Goal: Task Accomplishment & Management: Use online tool/utility

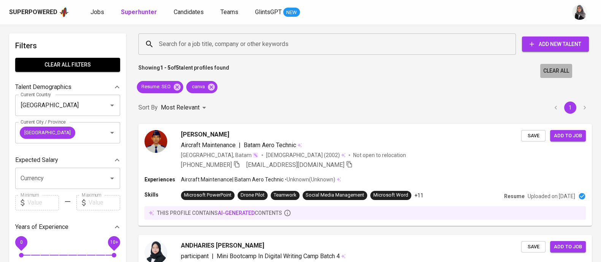
click at [541, 67] on button "Clear All" at bounding box center [556, 71] width 32 height 14
click at [61, 65] on span "Clear All filters" at bounding box center [67, 65] width 93 height 10
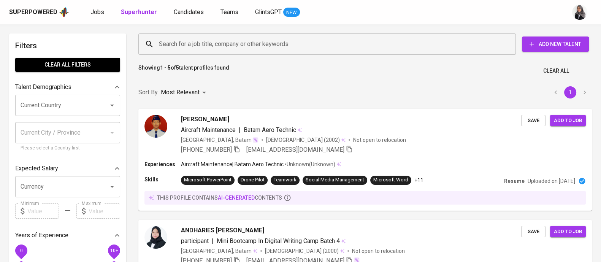
click at [221, 45] on input "Search for a job title, company or other keywords" at bounding box center [329, 44] width 344 height 14
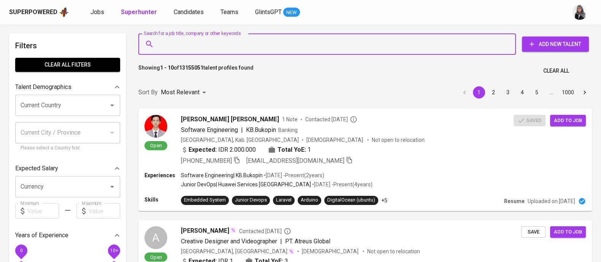
paste input "[EMAIL_ADDRESS][DOMAIN_NAME]"
type input "[EMAIL_ADDRESS][DOMAIN_NAME]"
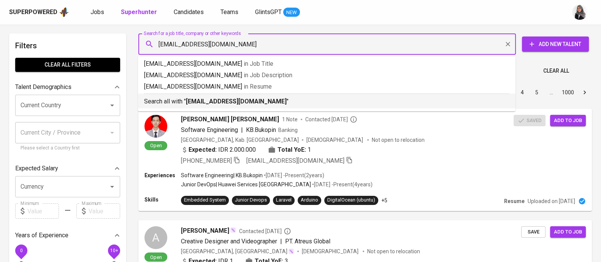
click at [236, 106] on p "Search all with " leeobbyw@gmail.com "" at bounding box center [326, 101] width 365 height 9
click at [236, 104] on div "Sort By Most Relevant MOST_RELEVANT 1 2 3 4 5 … 1000" at bounding box center [365, 92] width 463 height 23
click at [256, 96] on div "Sort By Most Relevant MOST_RELEVANT 1 2 3 4 5 … 1000" at bounding box center [365, 92] width 463 height 23
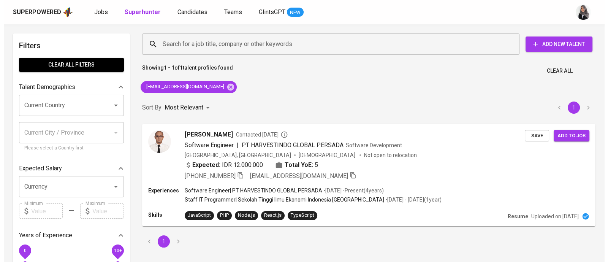
scroll to position [22, 0]
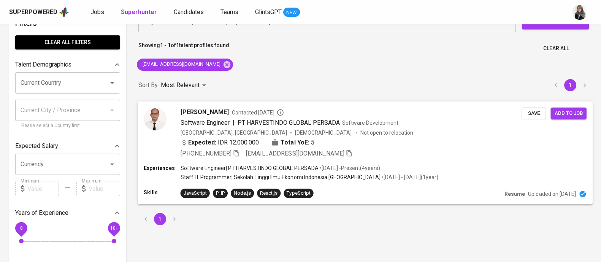
click at [386, 147] on div "Expected: IDR 12.000.000 Total YoE: 5" at bounding box center [351, 143] width 341 height 11
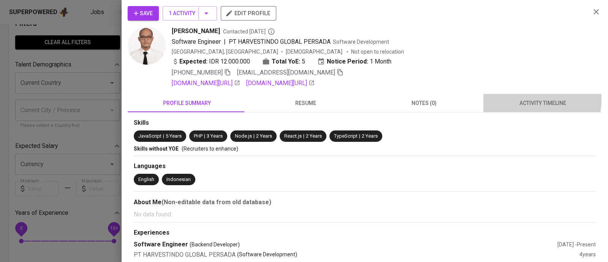
click at [525, 100] on span "activity timeline" at bounding box center [542, 103] width 109 height 10
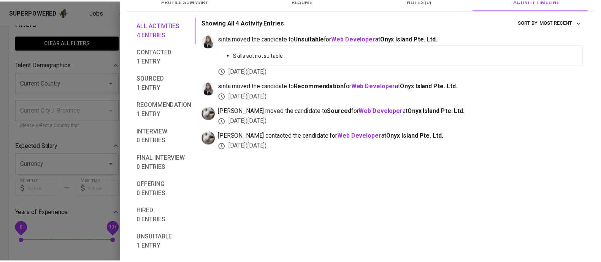
scroll to position [0, 0]
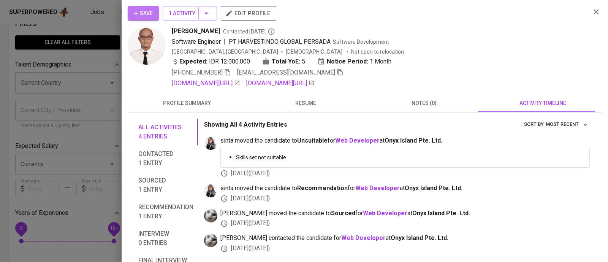
click at [143, 12] on span "Save" at bounding box center [143, 14] width 19 height 10
click at [97, 29] on div at bounding box center [304, 131] width 608 height 262
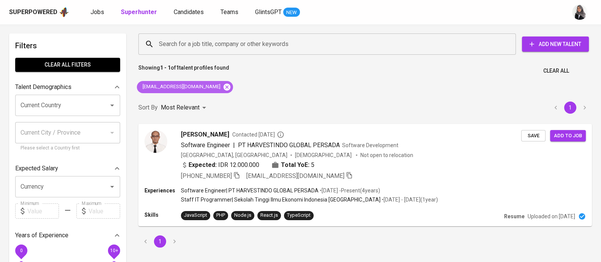
click at [224, 86] on icon at bounding box center [227, 86] width 7 height 7
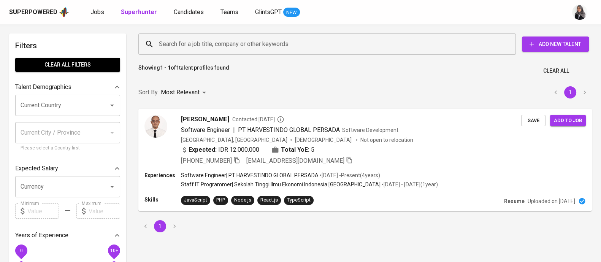
click at [225, 46] on input "Search for a job title, company or other keywords" at bounding box center [329, 44] width 344 height 14
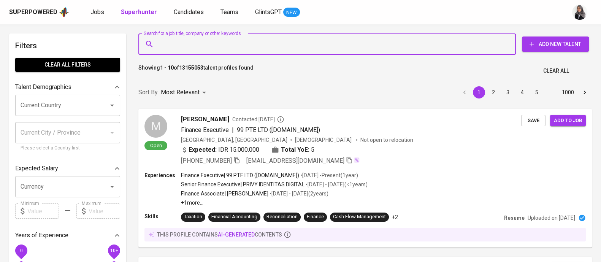
paste input "corneliusventi@gmail.com"
type input "corneliusventi@gmail.com"
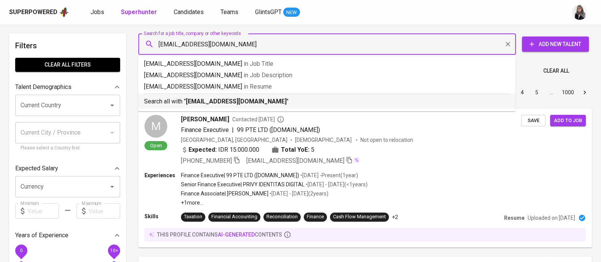
click at [239, 98] on b "corneliusventi@gmail.com" at bounding box center [236, 101] width 101 height 7
click at [239, 98] on div "Sort By Most Relevant MOST_RELEVANT 1 2 3 4 5 … 1000" at bounding box center [365, 92] width 463 height 23
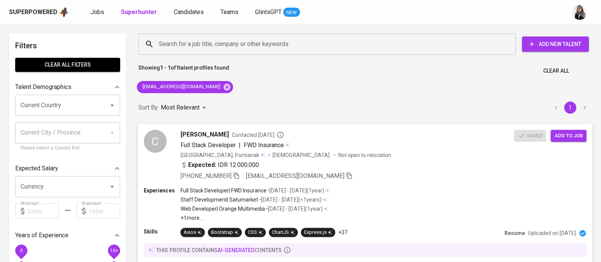
click at [400, 169] on div "Expected: IDR 12.000.000" at bounding box center [348, 165] width 334 height 11
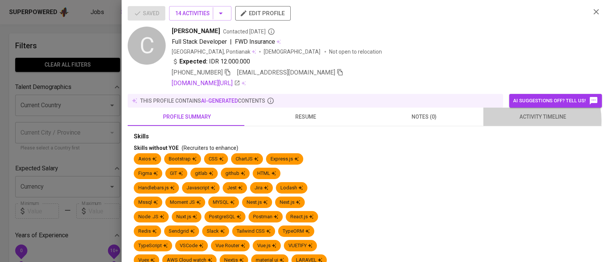
click at [523, 121] on span "activity timeline" at bounding box center [542, 117] width 109 height 10
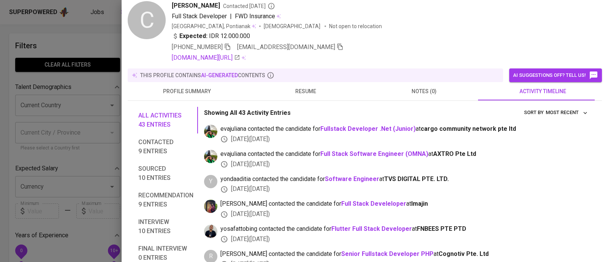
scroll to position [27, 0]
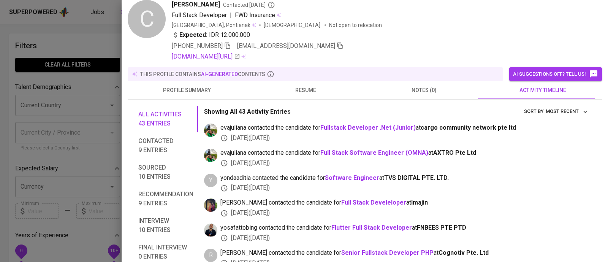
click at [71, 47] on div at bounding box center [304, 131] width 608 height 262
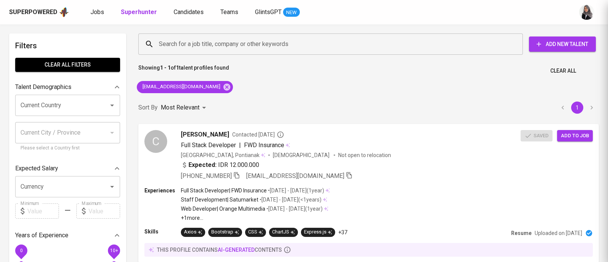
scroll to position [0, 0]
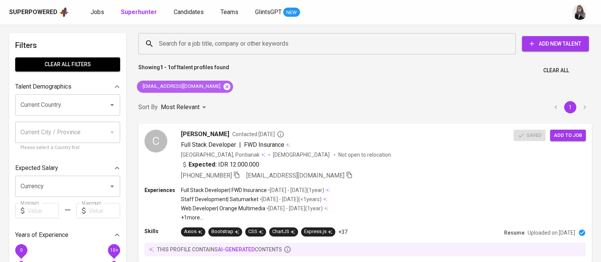
click at [223, 87] on icon at bounding box center [227, 87] width 8 height 8
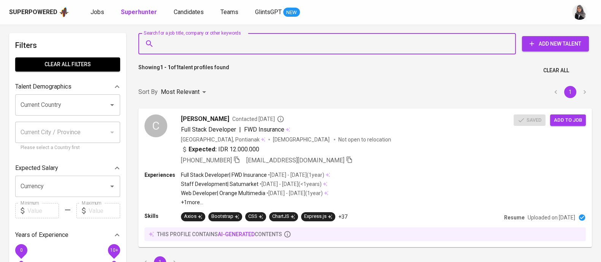
click at [244, 43] on input "Search for a job title, company or other keywords" at bounding box center [329, 43] width 344 height 14
paste input "[EMAIL_ADDRESS][DOMAIN_NAME]"
type input "[EMAIL_ADDRESS][DOMAIN_NAME]"
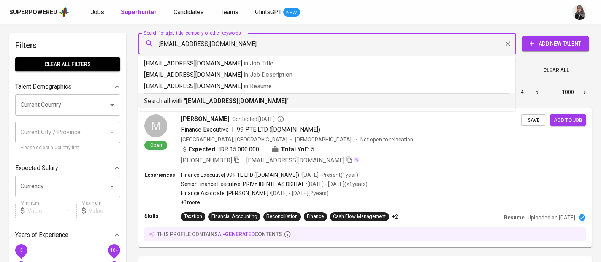
click at [249, 107] on li "Search all with " mtangguh97@gmail.com "" at bounding box center [327, 100] width 378 height 15
click at [249, 104] on div "Sort By Most Relevant MOST_RELEVANT 1 2 3 4 5 … 1000" at bounding box center [365, 92] width 463 height 23
click at [385, 10] on div "Superpowered Jobs Superhunter Candidates Teams GlintsGPT NEW" at bounding box center [288, 11] width 559 height 11
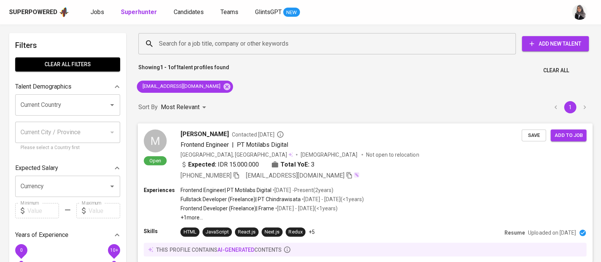
click at [394, 181] on div "M Open Muhammad Tangguh Riyadi Contacted 3 months ago Frontend Engineer | PT Mo…" at bounding box center [365, 154] width 455 height 63
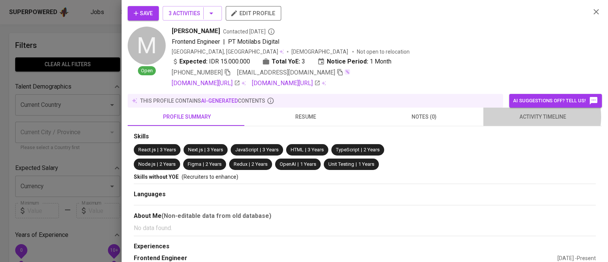
click at [529, 117] on span "activity timeline" at bounding box center [542, 117] width 109 height 10
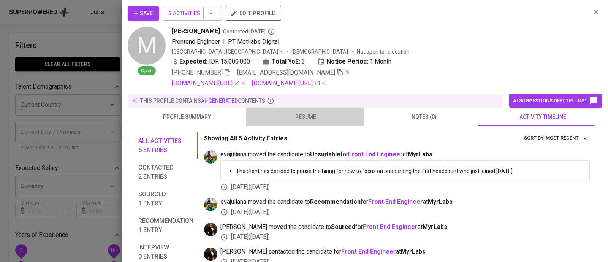
click at [298, 115] on span "resume" at bounding box center [305, 117] width 109 height 10
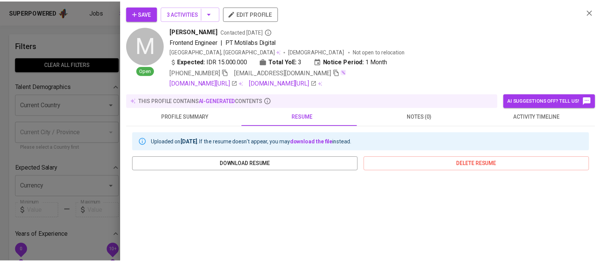
scroll to position [154, 0]
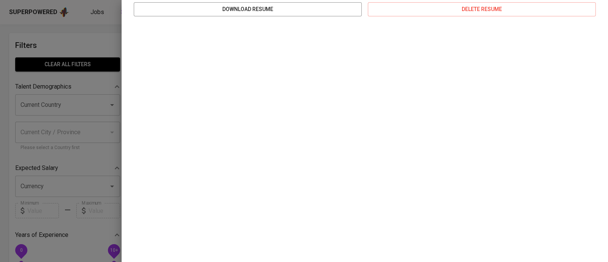
click at [68, 48] on div at bounding box center [304, 131] width 608 height 262
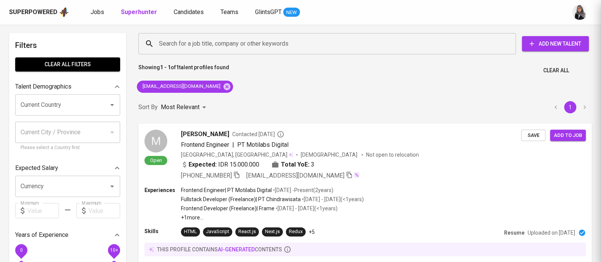
scroll to position [0, 0]
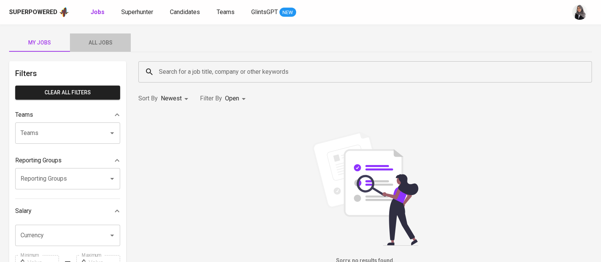
click at [98, 41] on span "All Jobs" at bounding box center [101, 43] width 52 height 10
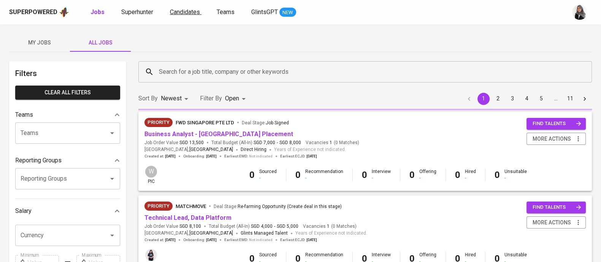
click at [195, 8] on span "Candidates" at bounding box center [185, 11] width 30 height 7
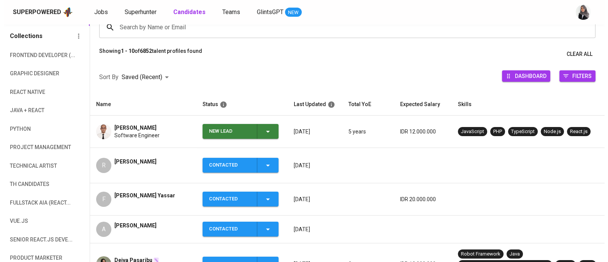
scroll to position [68, 0]
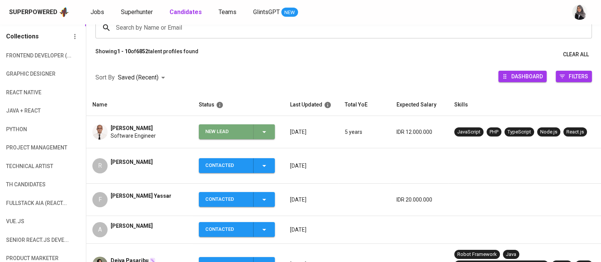
click at [265, 135] on icon "button" at bounding box center [264, 131] width 9 height 9
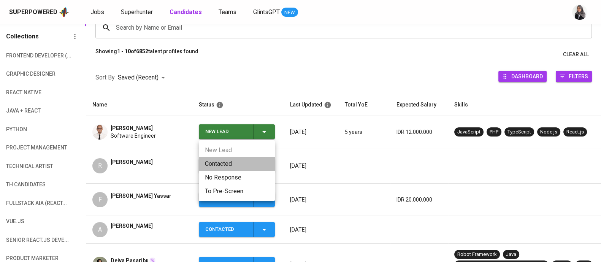
click at [222, 165] on li "Contacted" at bounding box center [237, 164] width 76 height 14
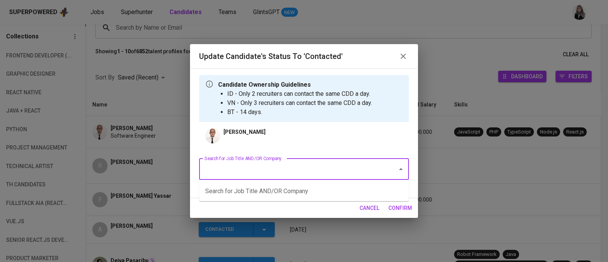
click at [330, 165] on input "Search for Job Title AND/OR Company" at bounding box center [294, 169] width 182 height 14
type input "l"
type input "o"
type input "b"
type input "v"
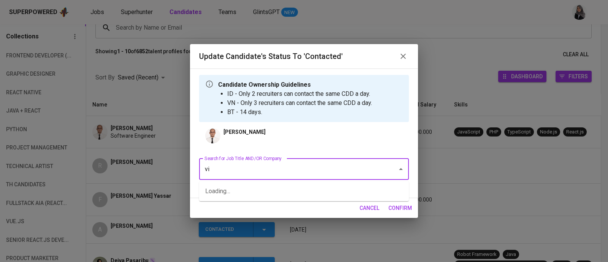
type input "v"
type input "fullstack"
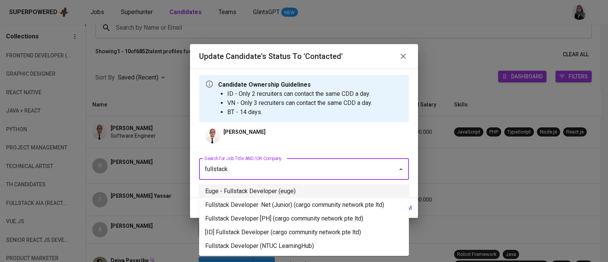
click at [298, 190] on li "Euge - Fullstack Developer (euge)" at bounding box center [304, 191] width 210 height 14
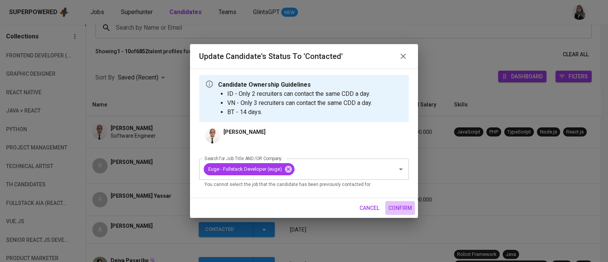
click at [406, 207] on span "confirm" at bounding box center [401, 208] width 24 height 10
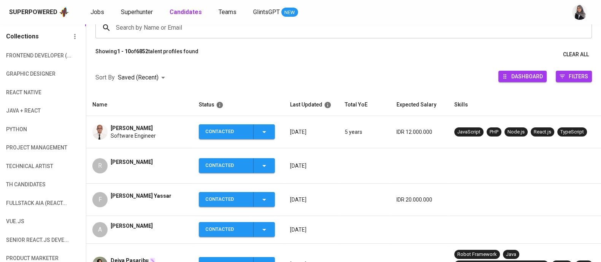
click at [405, 58] on div "Showing 1 - 10 of 6852 talent profiles found Clear All" at bounding box center [343, 55] width 515 height 14
click at [123, 136] on span "Software Engineer" at bounding box center [133, 136] width 45 height 8
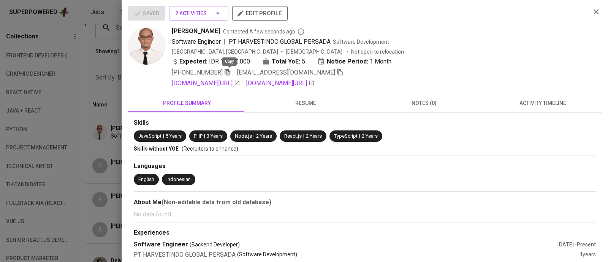
click at [231, 72] on icon "button" at bounding box center [227, 72] width 7 height 7
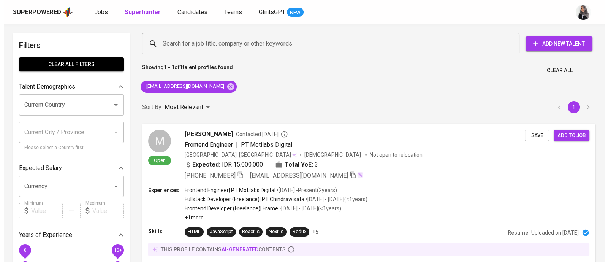
scroll to position [0, 0]
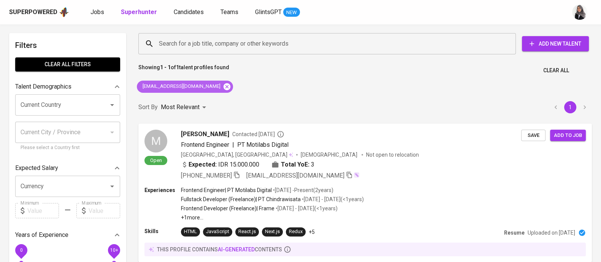
click at [224, 86] on icon at bounding box center [227, 86] width 7 height 7
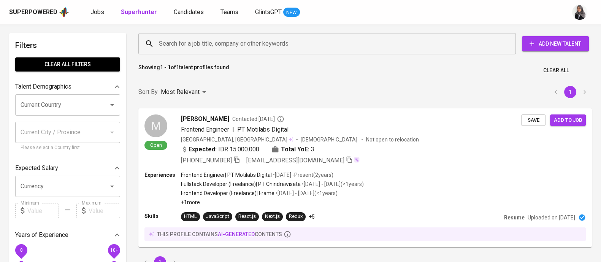
click at [232, 42] on input "Search for a job title, company or other keywords" at bounding box center [329, 43] width 344 height 14
click at [245, 43] on input "Search for a job title, company or other keywords" at bounding box center [329, 43] width 344 height 14
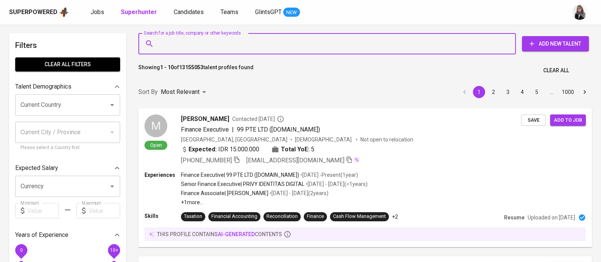
paste input "[EMAIL_ADDRESS][DOMAIN_NAME]"
type input "[EMAIL_ADDRESS][DOMAIN_NAME]"
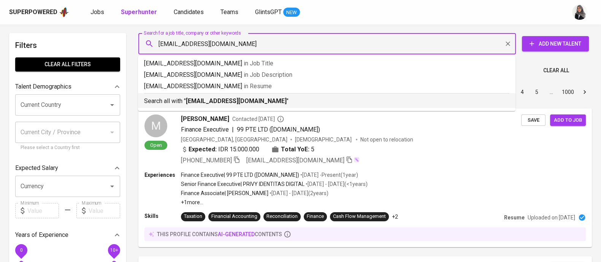
click at [228, 100] on b "[EMAIL_ADDRESS][DOMAIN_NAME]" at bounding box center [236, 100] width 101 height 7
click at [228, 100] on div "Sort By Most Relevant MOST_RELEVANT 1 2 3 4 5 … 1000" at bounding box center [365, 92] width 463 height 23
click at [256, 98] on div "Sort By Most Relevant MOST_RELEVANT 1 2 3 4 5 … 1000" at bounding box center [365, 92] width 463 height 23
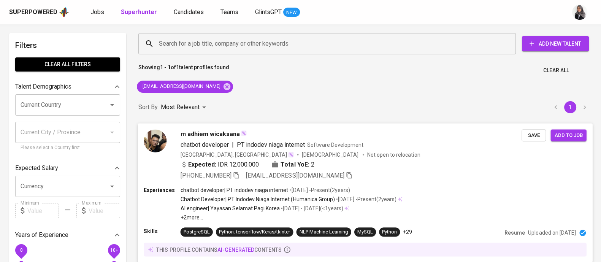
click at [384, 173] on div "[PHONE_NUMBER] [EMAIL_ADDRESS][DOMAIN_NAME]" at bounding box center [351, 175] width 341 height 9
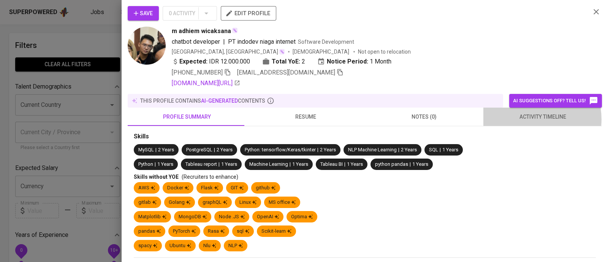
click at [527, 119] on span "activity timeline" at bounding box center [542, 117] width 109 height 10
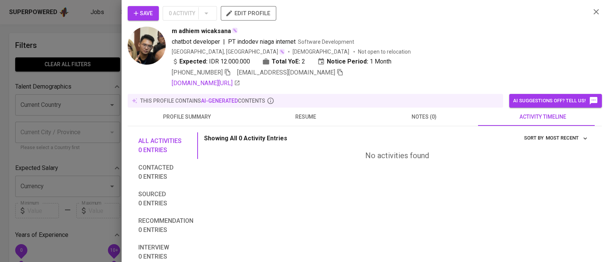
click at [298, 118] on span "resume" at bounding box center [305, 117] width 109 height 10
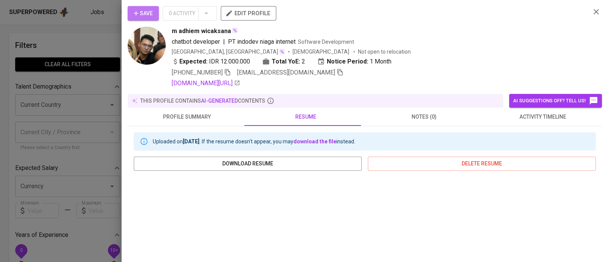
click at [144, 14] on span "Save" at bounding box center [143, 14] width 19 height 10
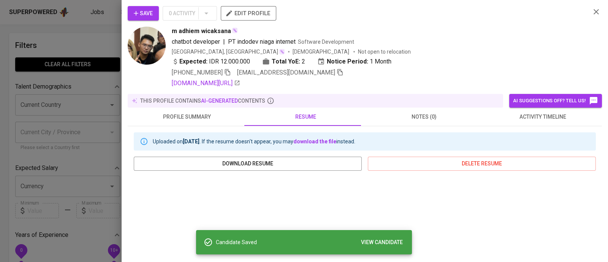
click at [79, 33] on div at bounding box center [304, 131] width 608 height 262
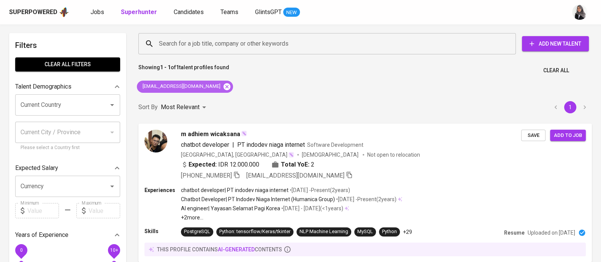
click at [224, 84] on icon at bounding box center [227, 86] width 7 height 7
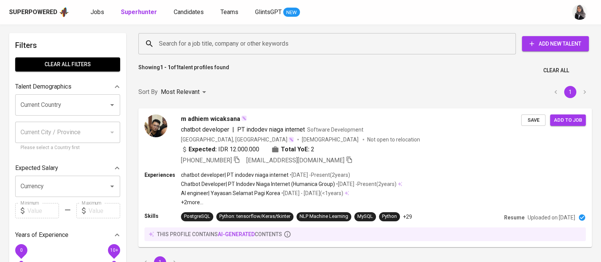
click at [227, 44] on input "Search for a job title, company or other keywords" at bounding box center [329, 43] width 344 height 14
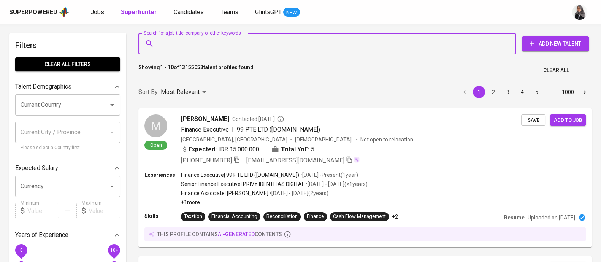
paste input "[EMAIL_ADDRESS][DOMAIN_NAME]"
type input "[EMAIL_ADDRESS][DOMAIN_NAME]"
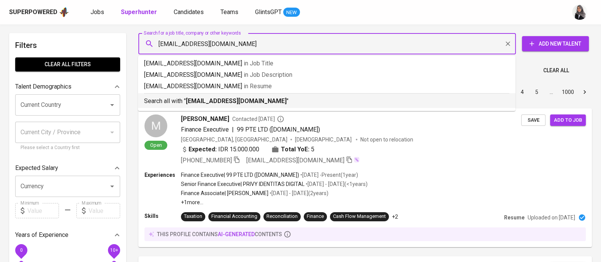
click at [234, 102] on b "[EMAIL_ADDRESS][DOMAIN_NAME]" at bounding box center [236, 100] width 101 height 7
click at [234, 102] on div "Sort By Most Relevant MOST_RELEVANT 1 2 3 4 5 … 1000" at bounding box center [365, 92] width 463 height 23
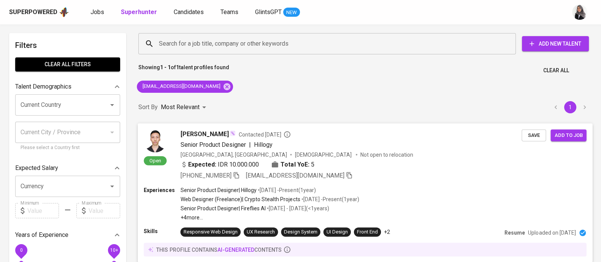
click at [379, 171] on div "[PHONE_NUMBER] [EMAIL_ADDRESS][DOMAIN_NAME]" at bounding box center [351, 175] width 341 height 9
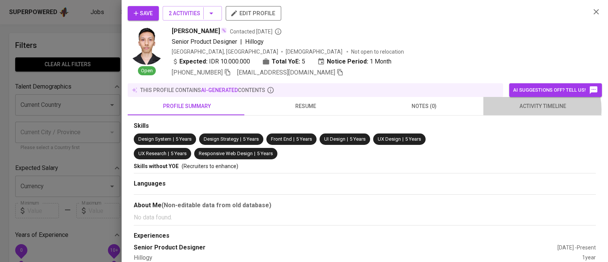
click at [534, 109] on span "activity timeline" at bounding box center [542, 107] width 109 height 10
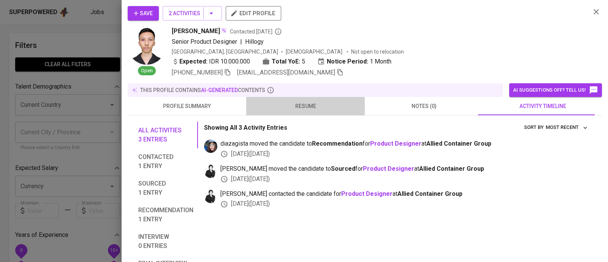
click at [306, 106] on span "resume" at bounding box center [305, 107] width 109 height 10
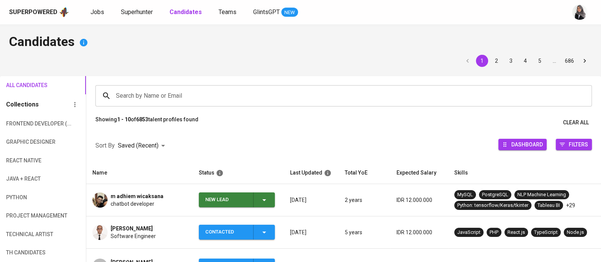
scroll to position [56, 0]
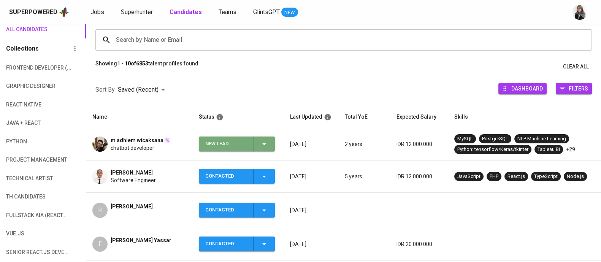
click at [266, 143] on icon "button" at bounding box center [264, 144] width 9 height 9
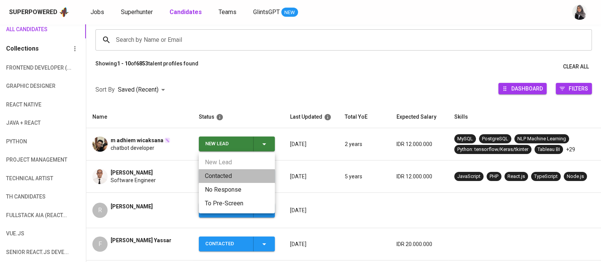
click at [234, 176] on li "Contacted" at bounding box center [237, 176] width 76 height 14
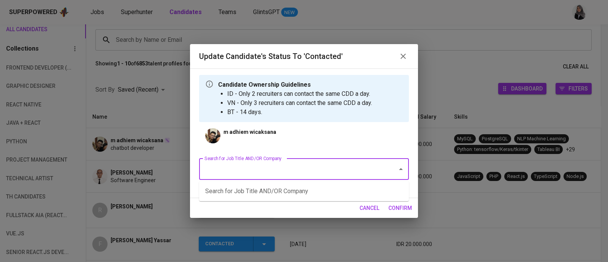
click at [266, 175] on input "Search for Job Title AND/OR Company" at bounding box center [294, 169] width 182 height 14
type input "developer"
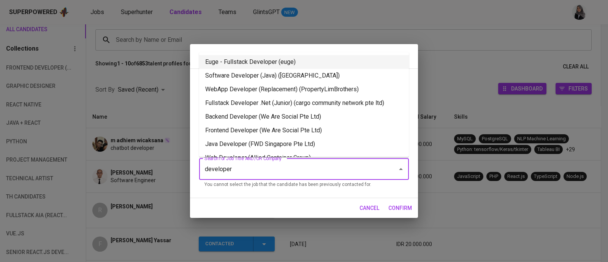
click at [291, 63] on li "Euge - Fullstack Developer (euge)" at bounding box center [304, 62] width 210 height 14
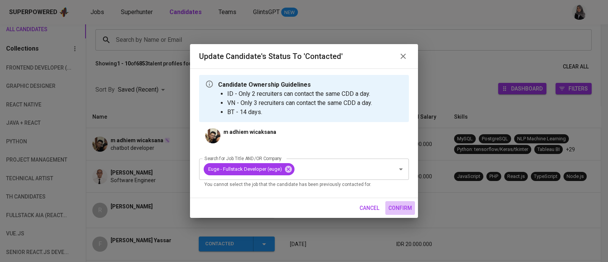
click at [389, 207] on span "confirm" at bounding box center [401, 208] width 24 height 10
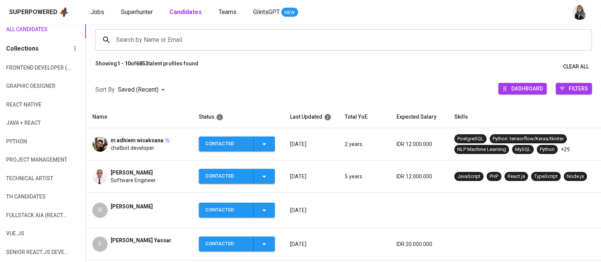
click at [436, 16] on div "Superpowered Jobs Superhunter Candidates Teams GlintsGPT NEW" at bounding box center [288, 11] width 559 height 11
click at [133, 146] on span "chatbot developer" at bounding box center [133, 148] width 44 height 8
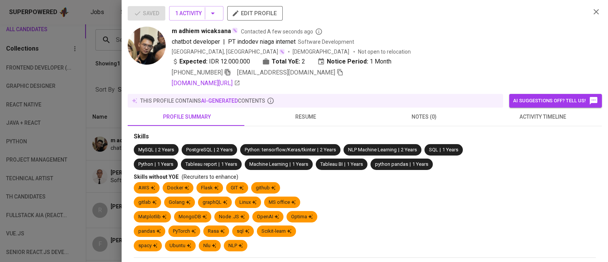
click at [228, 73] on icon "button" at bounding box center [227, 72] width 7 height 7
drag, startPoint x: 175, startPoint y: 29, endPoint x: 232, endPoint y: 30, distance: 57.0
click at [232, 30] on div "m adhiem wicaksana" at bounding box center [205, 31] width 66 height 9
click at [172, 29] on span "m adhiem wicaksana" at bounding box center [201, 31] width 59 height 9
drag, startPoint x: 171, startPoint y: 29, endPoint x: 221, endPoint y: 28, distance: 49.4
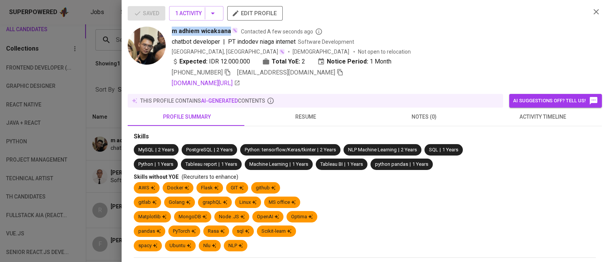
click at [221, 28] on span "m adhiem wicaksana" at bounding box center [201, 31] width 59 height 9
copy span "m adhiem wicaksana"
click at [443, 40] on div "chatbot developer | PT indodev niaga internet Software Development" at bounding box center [378, 41] width 413 height 9
click at [592, 10] on icon "button" at bounding box center [596, 11] width 9 height 9
